Goal: Transaction & Acquisition: Purchase product/service

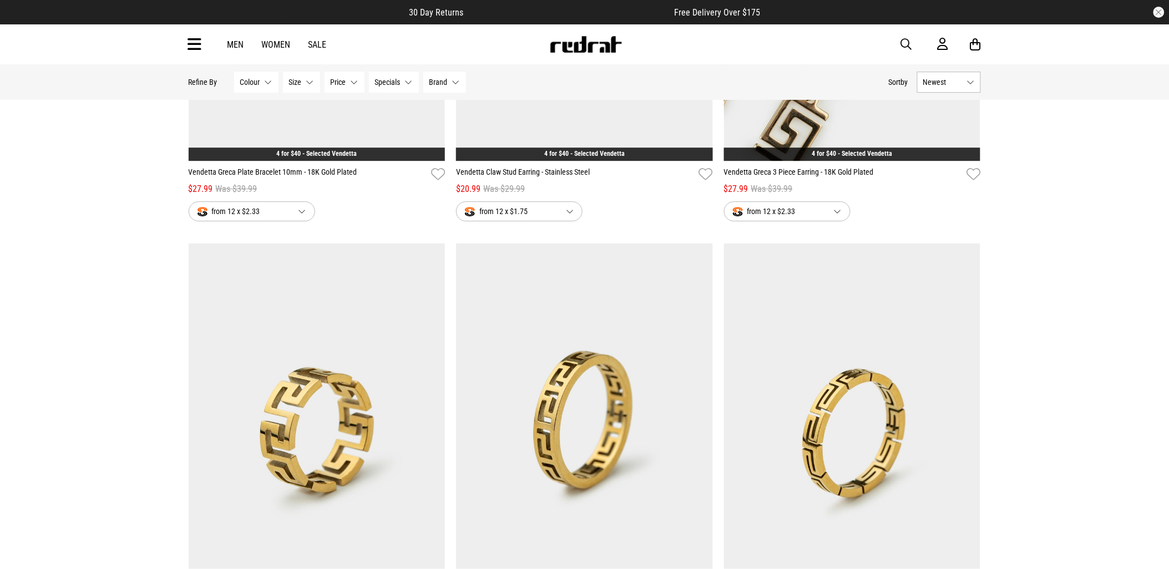
click at [905, 46] on span "button" at bounding box center [906, 44] width 11 height 13
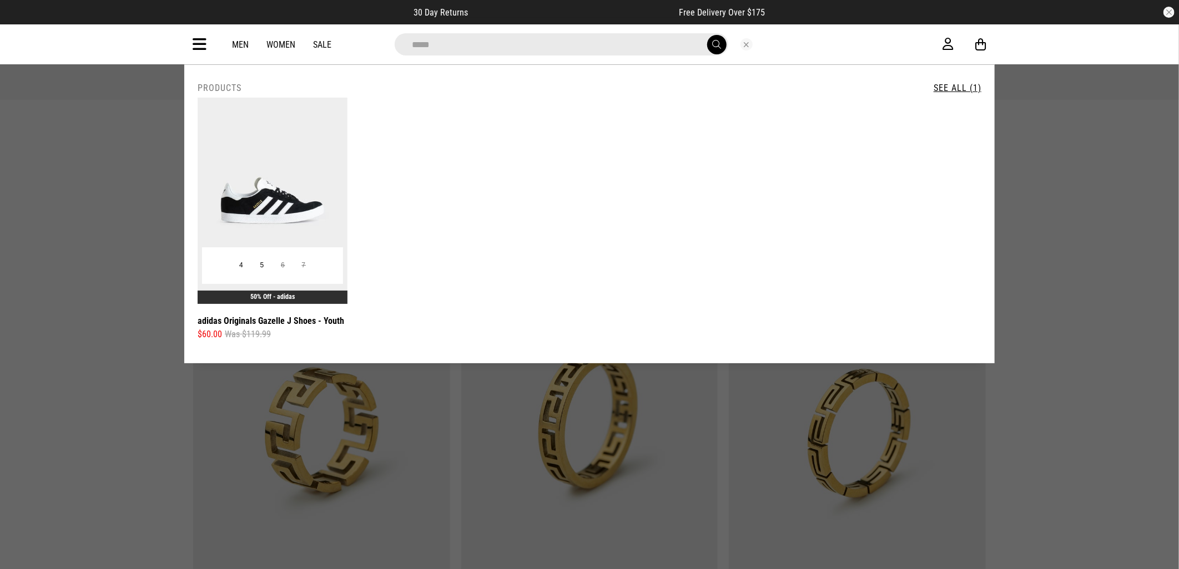
type input "*****"
click at [216, 218] on img at bounding box center [273, 201] width 150 height 206
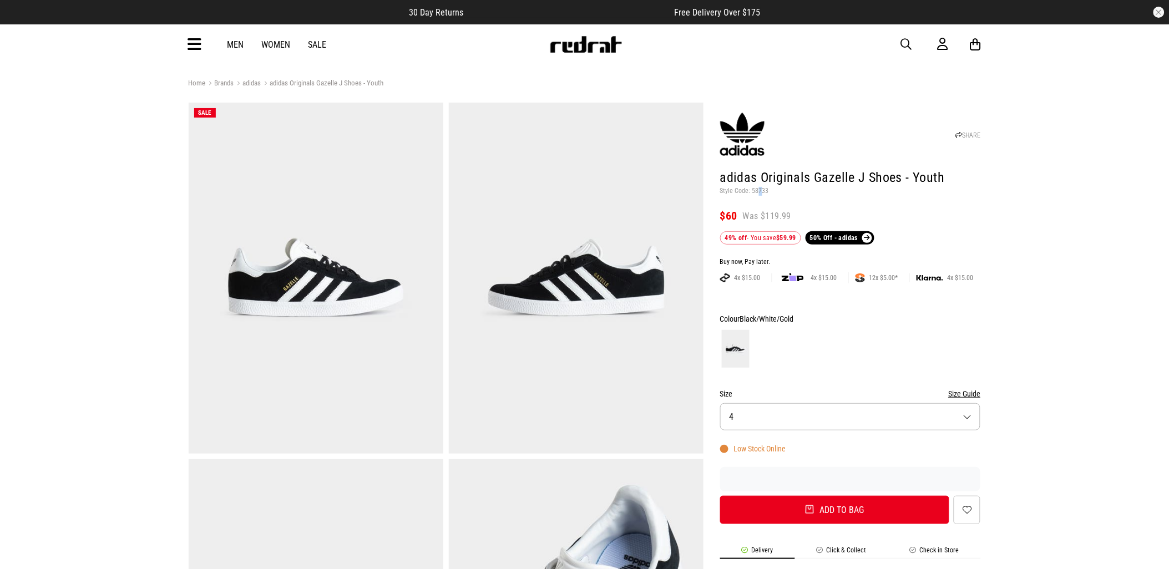
click at [761, 189] on p "Style Code: 58733" at bounding box center [850, 191] width 261 height 9
click at [761, 188] on p "Style Code: 58733" at bounding box center [850, 191] width 261 height 9
click at [763, 191] on p "Style Code: 58733" at bounding box center [850, 191] width 261 height 9
click at [764, 191] on p "Style Code: 58733" at bounding box center [850, 191] width 261 height 9
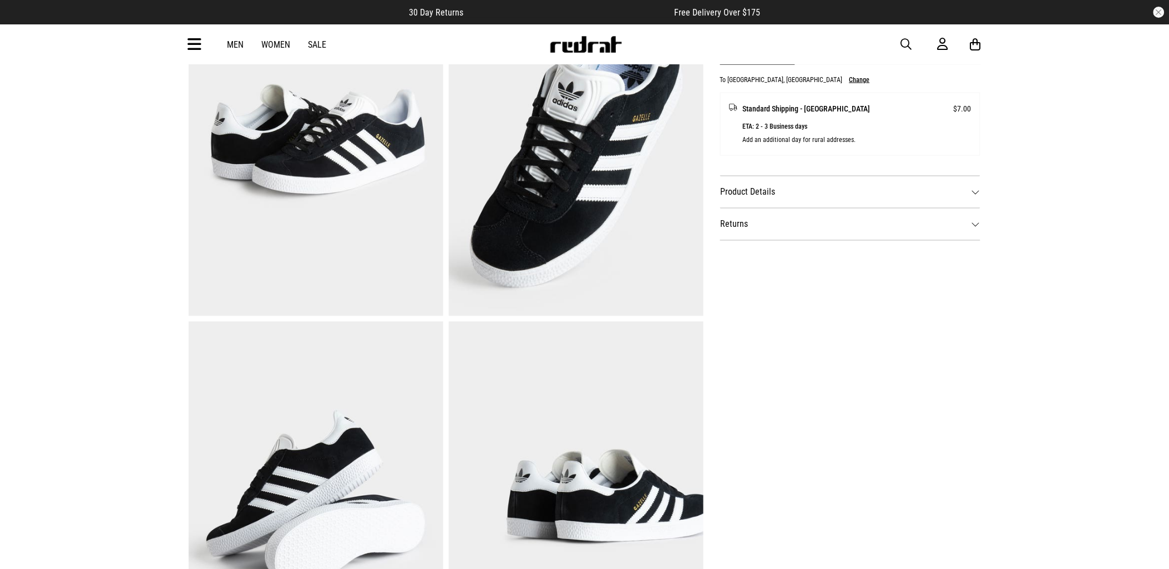
scroll to position [493, 0]
